Goal: Task Accomplishment & Management: Manage account settings

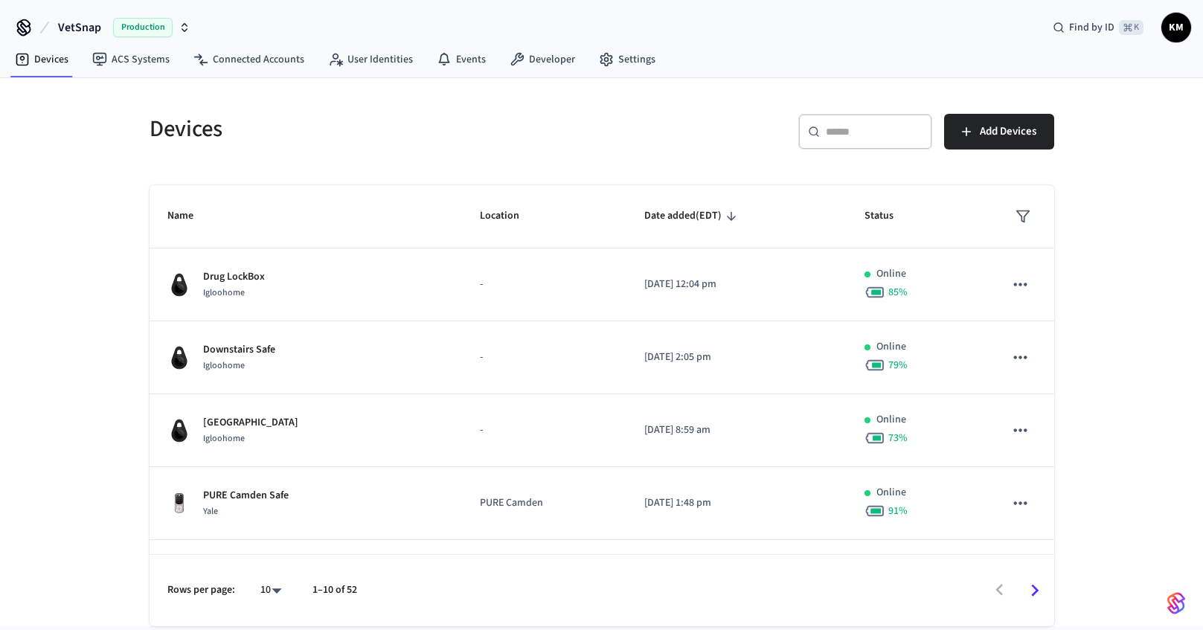
click at [856, 134] on input "text" at bounding box center [873, 131] width 97 height 15
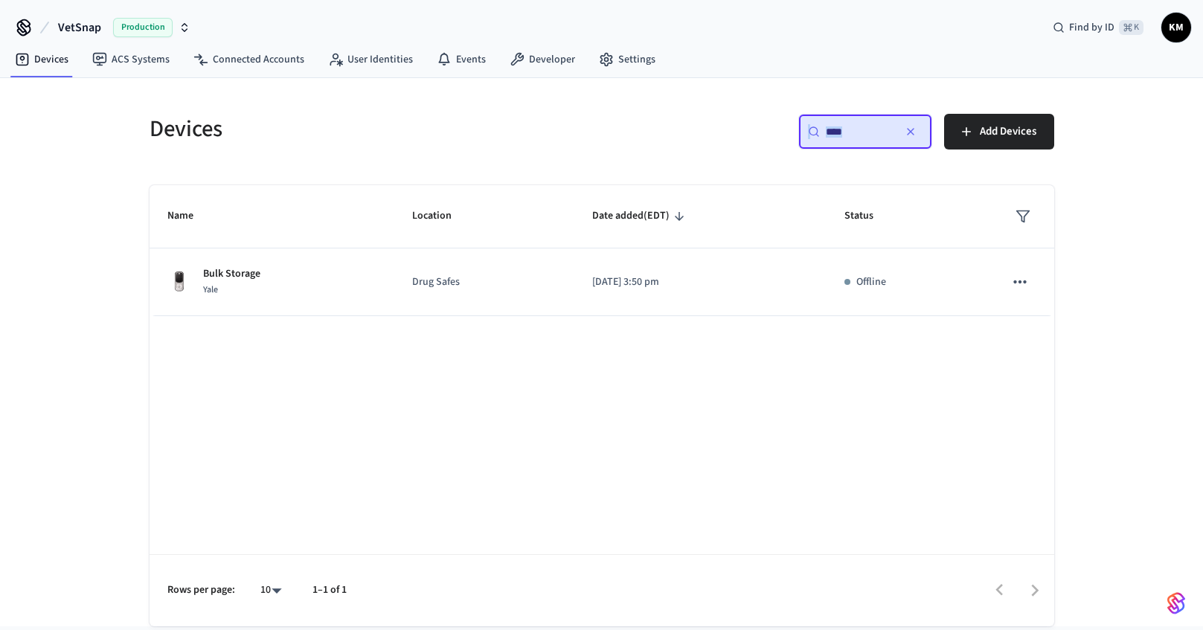
drag, startPoint x: 866, startPoint y: 122, endPoint x: 796, endPoint y: 129, distance: 69.6
click at [798, 129] on div "​ **** ​" at bounding box center [865, 132] width 134 height 36
type input "*"
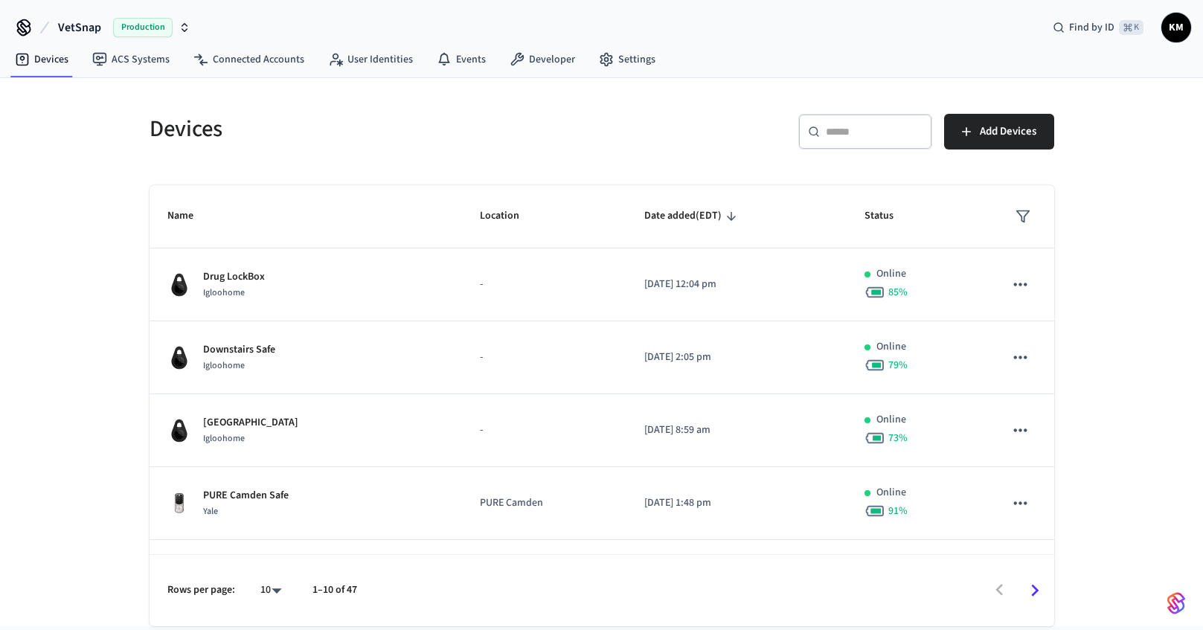
click at [1180, 597] on img "button" at bounding box center [1176, 603] width 18 height 24
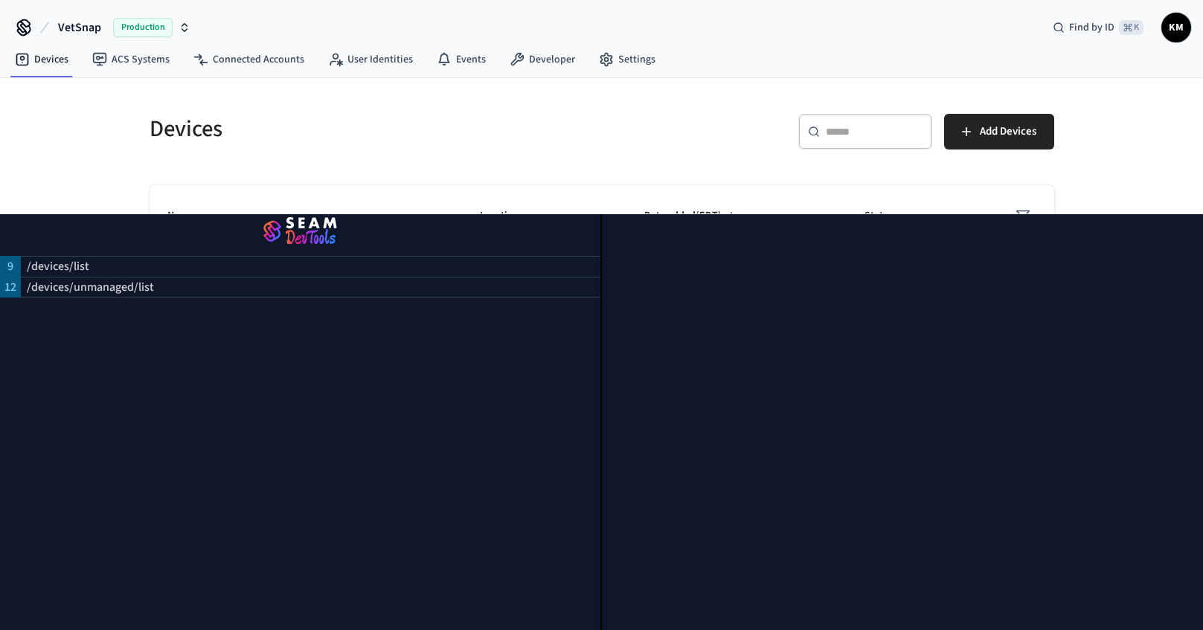
click at [1129, 115] on div "Devices ​ ​ Add Devices Name Location Date added (EDT) Status Drug LockBox Iglo…" at bounding box center [601, 352] width 1203 height 548
click at [1173, 108] on div "Devices ​ ​ Add Devices Name Location Date added (EDT) Status Drug LockBox Iglo…" at bounding box center [601, 352] width 1203 height 548
click at [1156, 165] on div "Devices ​ ​ Add Devices Name Location Date added (EDT) Status Drug LockBox Iglo…" at bounding box center [601, 352] width 1203 height 548
click at [1165, 269] on div at bounding box center [903, 422] width 602 height 416
click at [1135, 225] on div at bounding box center [903, 422] width 602 height 416
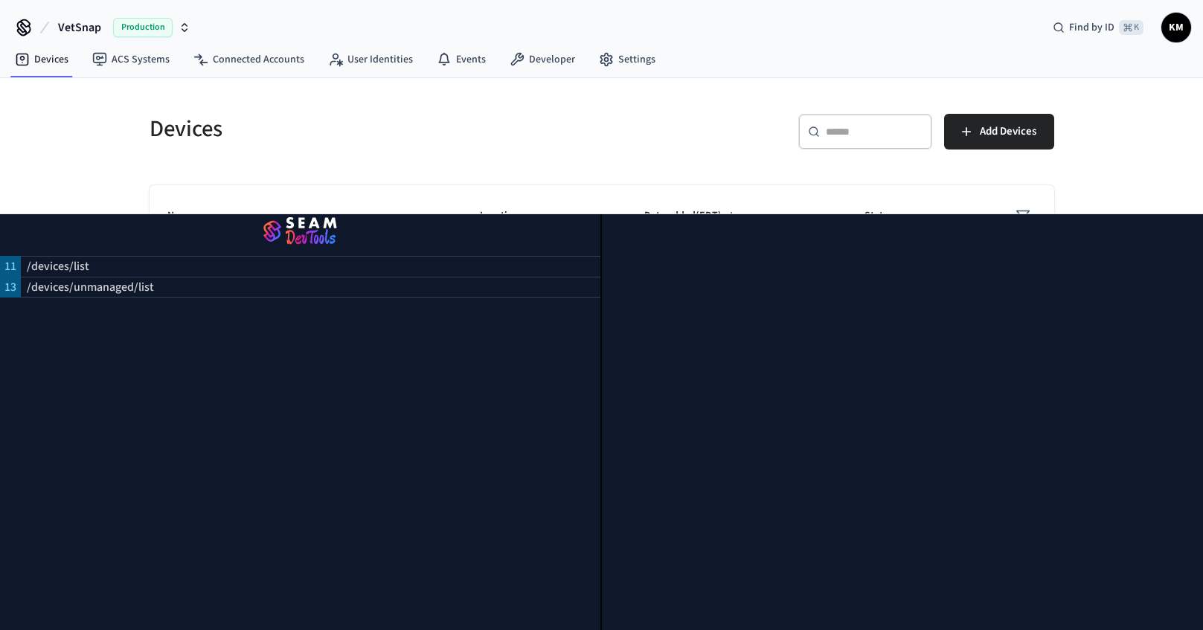
click at [286, 224] on img "button" at bounding box center [300, 232] width 564 height 42
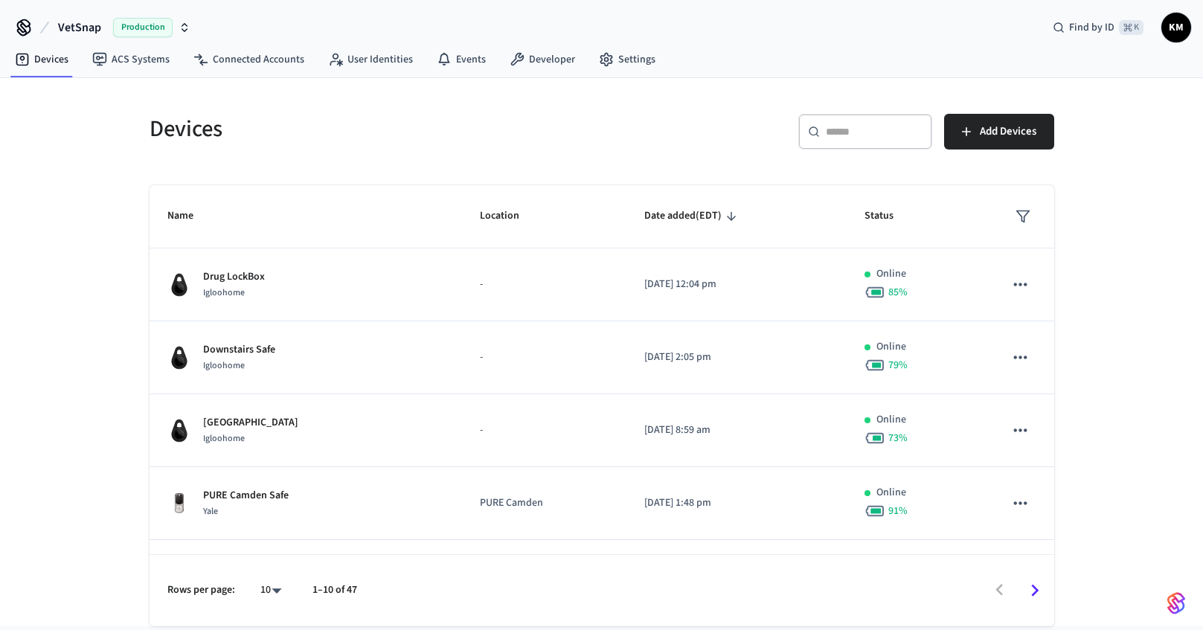
click at [85, 332] on div "Devices ​ ​ Add Devices Name Location Date added (EDT) Status Drug LockBox Iglo…" at bounding box center [601, 352] width 1203 height 548
click at [76, 25] on span "VetSnap" at bounding box center [79, 28] width 43 height 18
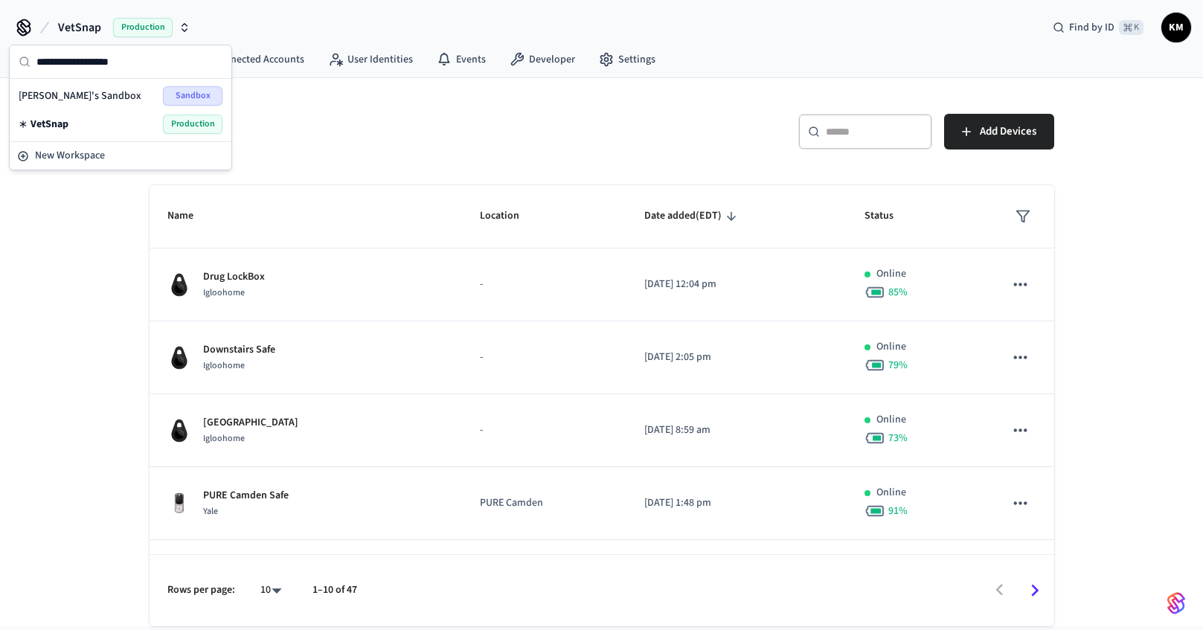
click at [353, 139] on h5 "Devices" at bounding box center [370, 129] width 443 height 30
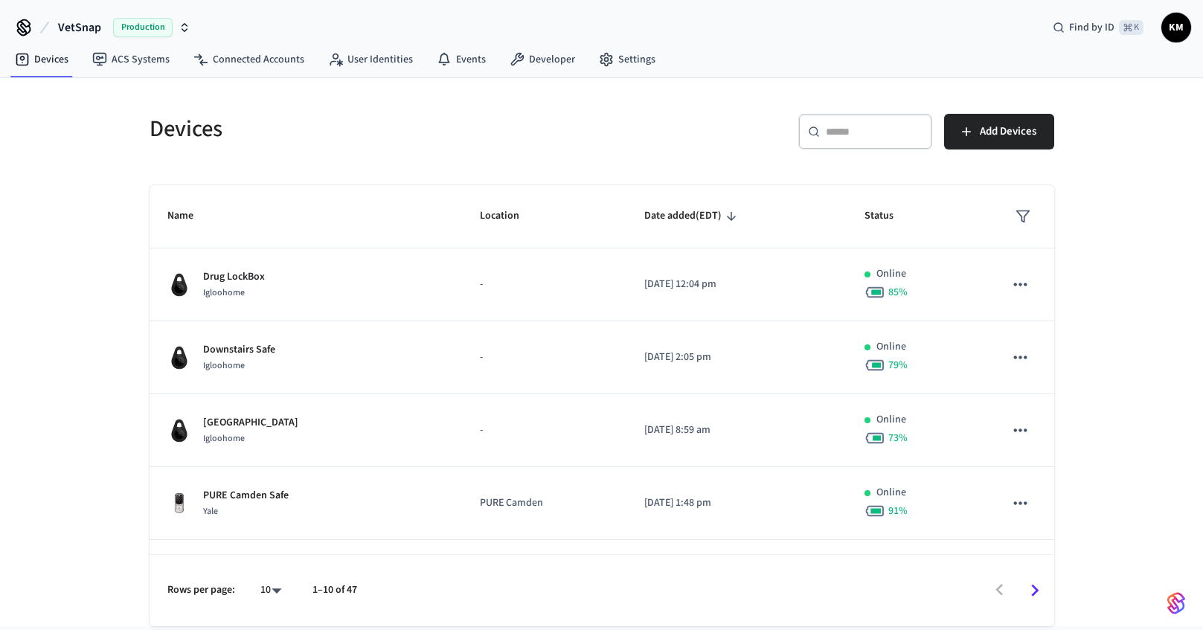
click at [1147, 294] on div "Devices ​ ​ Add Devices Name Location Date added (EDT) Status Drug LockBox Iglo…" at bounding box center [601, 352] width 1203 height 548
click at [874, 132] on input "text" at bounding box center [873, 131] width 97 height 15
